Goal: Contribute content

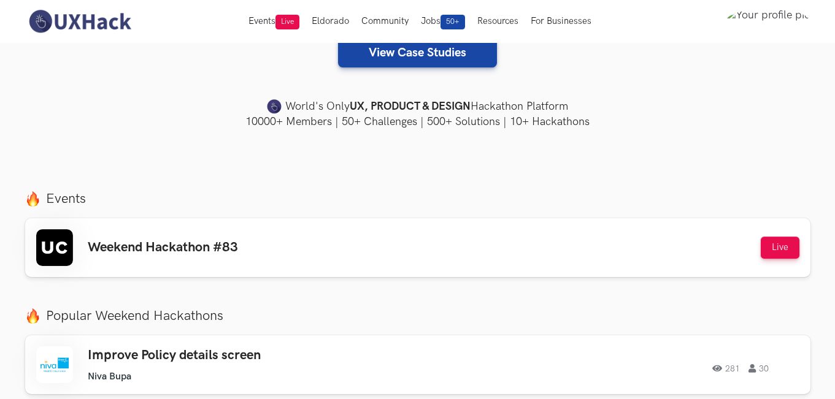
scroll to position [184, 0]
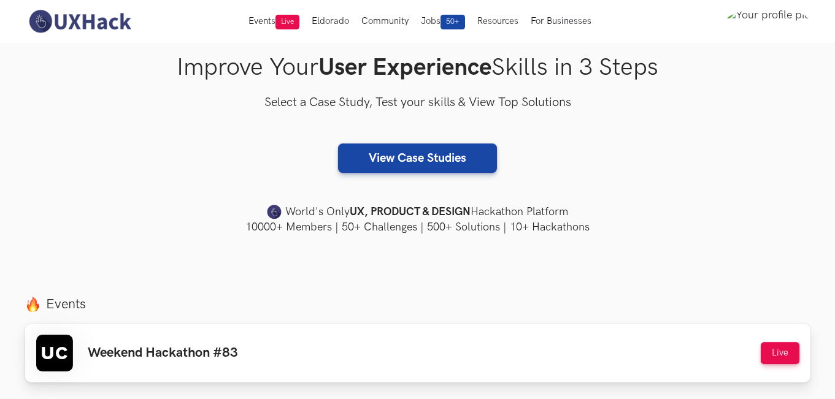
click at [627, 343] on div "Weekend Hackathon #83 Live" at bounding box center [417, 353] width 763 height 37
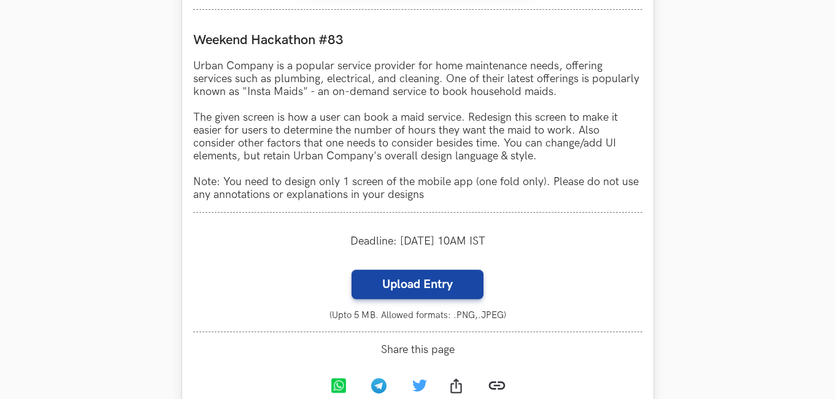
scroll to position [1166, 0]
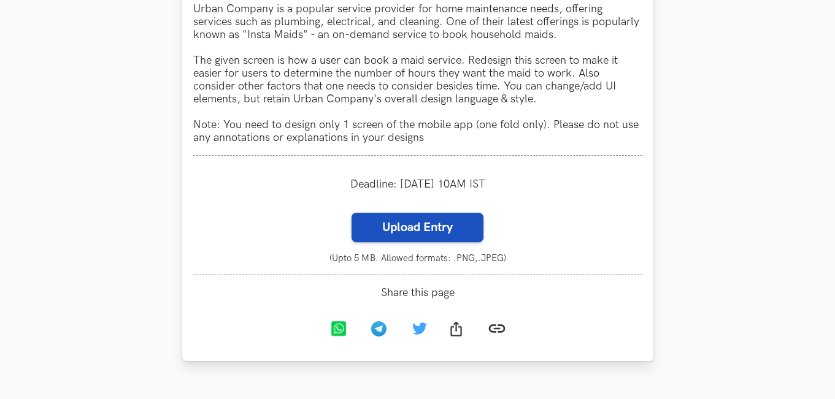
click at [438, 232] on label "Upload Entry" at bounding box center [418, 227] width 132 height 29
click at [352, 213] on input "Upload Entry" at bounding box center [351, 212] width 1 height 1
